Goal: Information Seeking & Learning: Learn about a topic

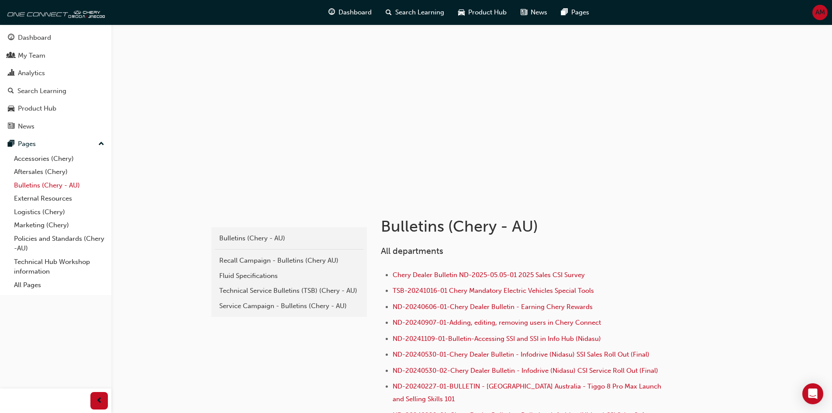
click at [50, 183] on link "Bulletins (Chery - AU)" at bounding box center [58, 186] width 97 height 14
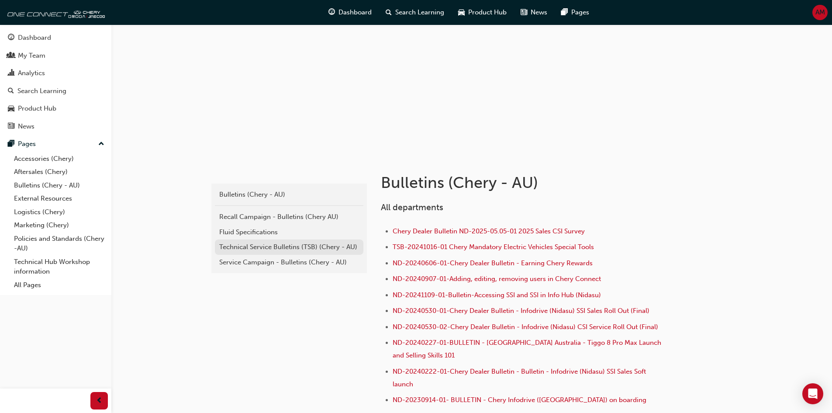
click at [295, 247] on div "Technical Service Bulletins (TSB) (Chery - AU)" at bounding box center [289, 247] width 140 height 10
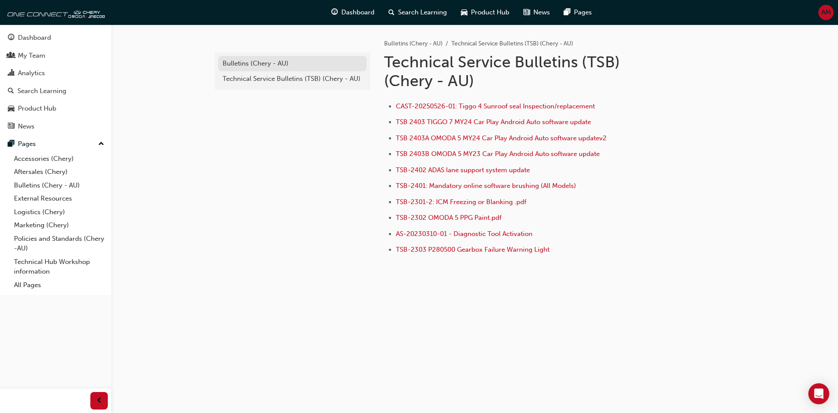
click at [272, 62] on div "Bulletins (Chery - AU)" at bounding box center [293, 64] width 140 height 10
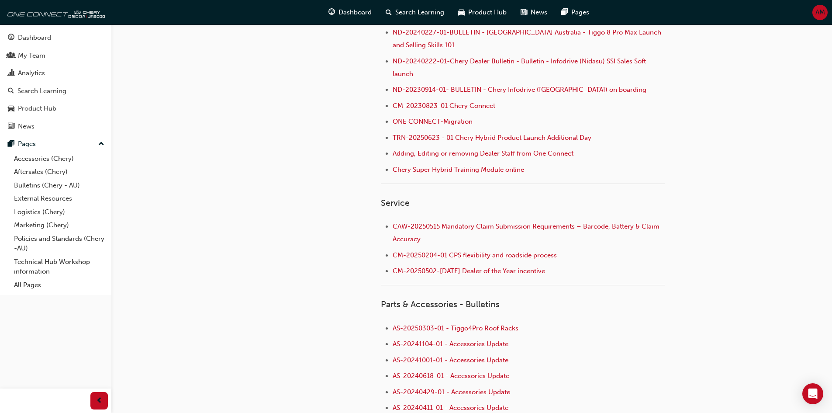
scroll to position [306, 0]
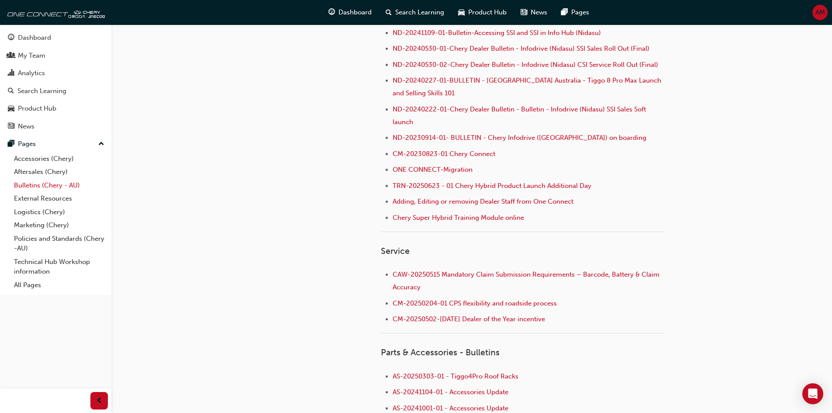
click at [63, 188] on link "Bulletins (Chery - AU)" at bounding box center [58, 186] width 97 height 14
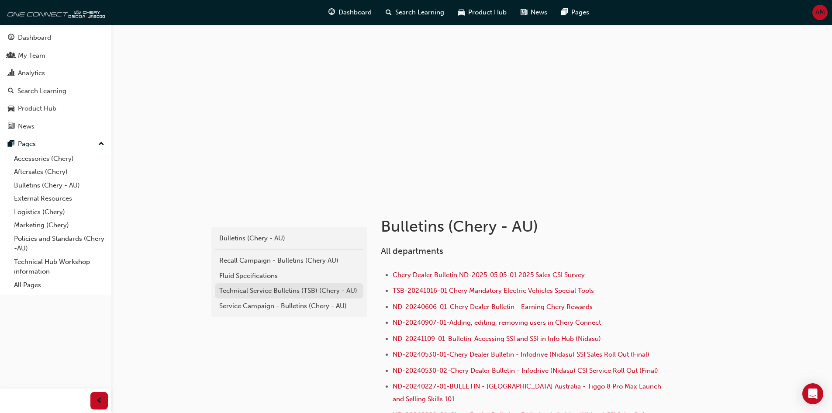
click at [293, 285] on link "Technical Service Bulletins (TSB) (Chery - AU)" at bounding box center [289, 290] width 148 height 15
